Goal: Information Seeking & Learning: Learn about a topic

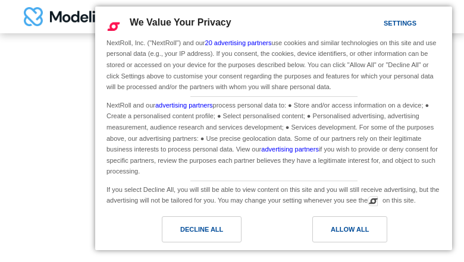
type input "**********"
type input "********"
type input "**********"
type input "*********"
